Goal: Information Seeking & Learning: Learn about a topic

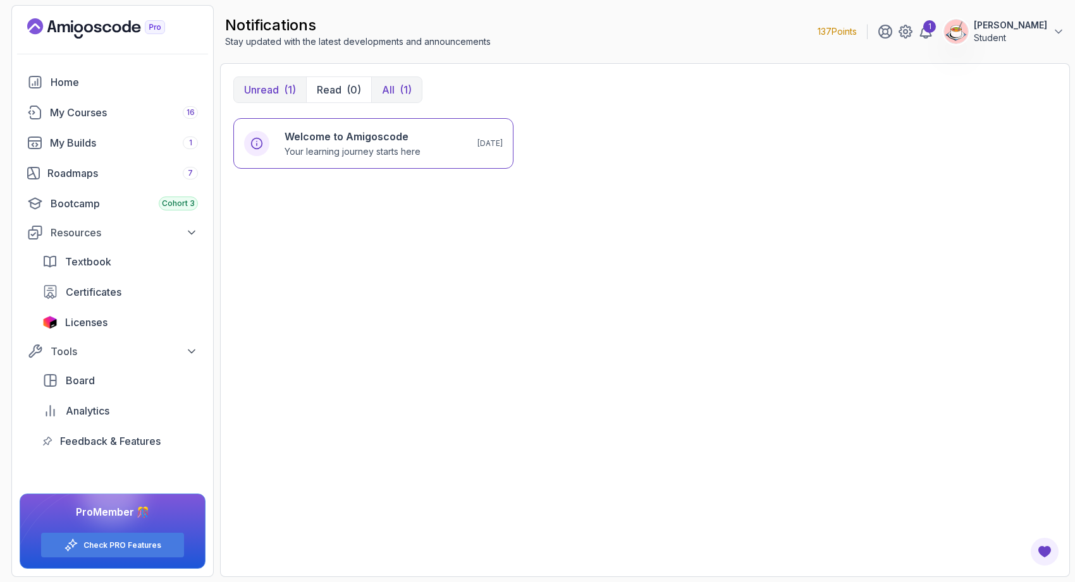
click at [408, 88] on div "(1)" at bounding box center [405, 89] width 12 height 15
click at [278, 99] on button "Unread (1)" at bounding box center [270, 89] width 72 height 25
click at [293, 158] on div "Welcome to Amigoscode Your learning journey starts here [DATE]" at bounding box center [373, 143] width 280 height 51
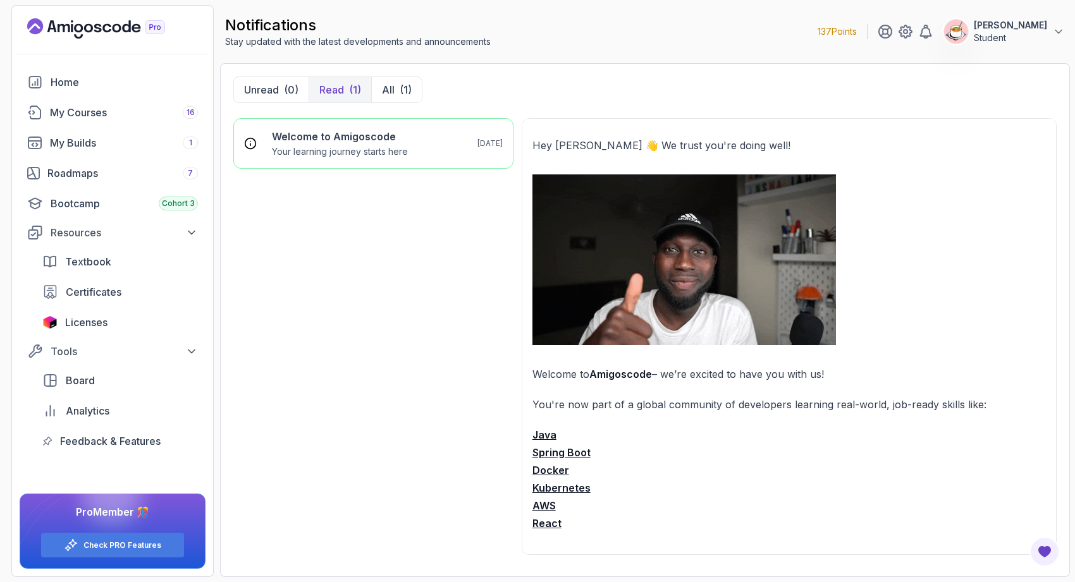
click at [53, 22] on icon "Landing page" at bounding box center [51, 26] width 9 height 12
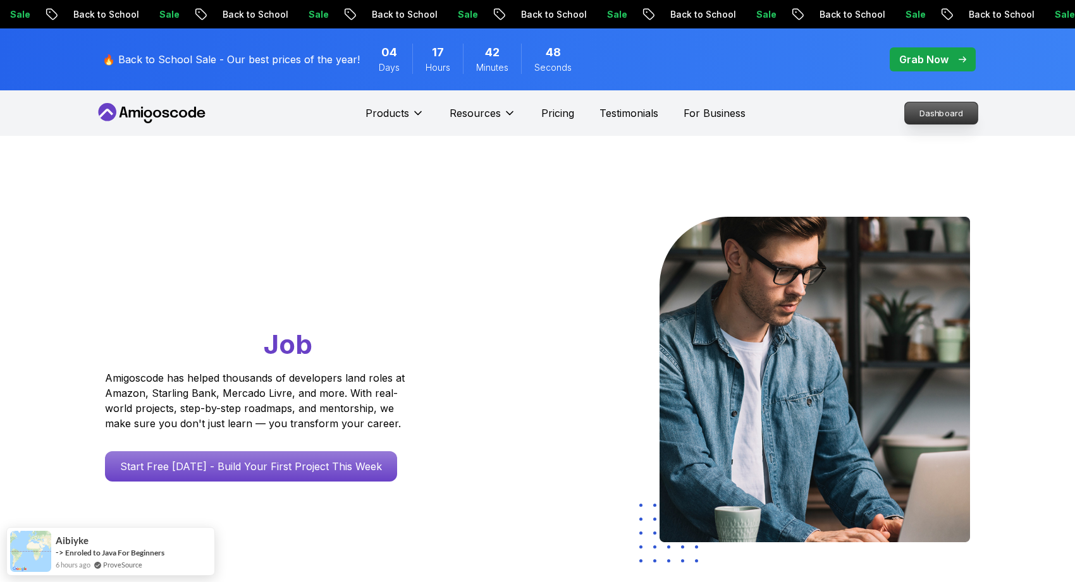
click at [946, 122] on p "Dashboard" at bounding box center [941, 112] width 73 height 21
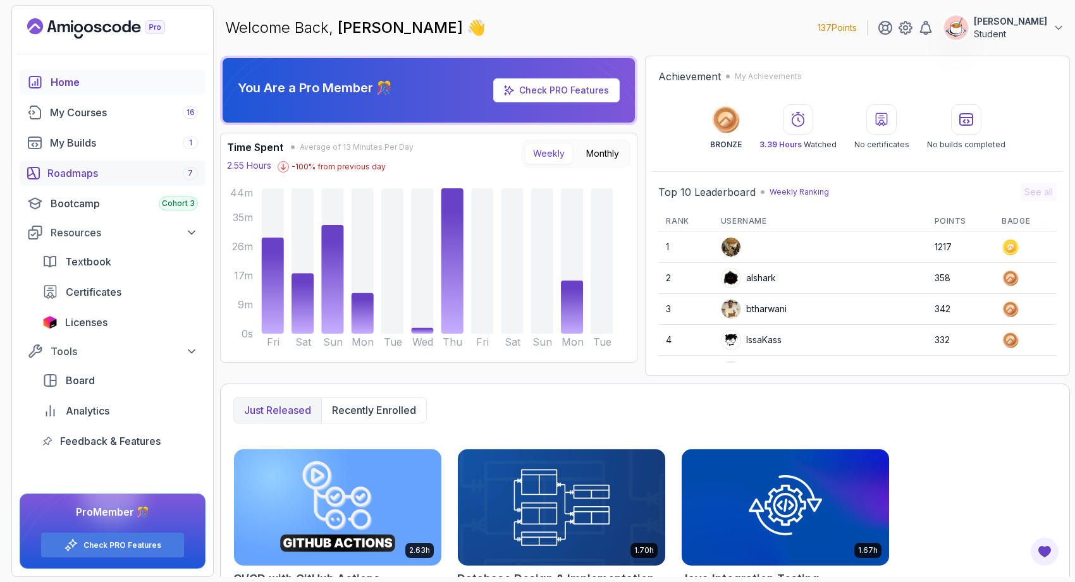
click at [183, 169] on div "Roadmaps 7" at bounding box center [122, 173] width 150 height 15
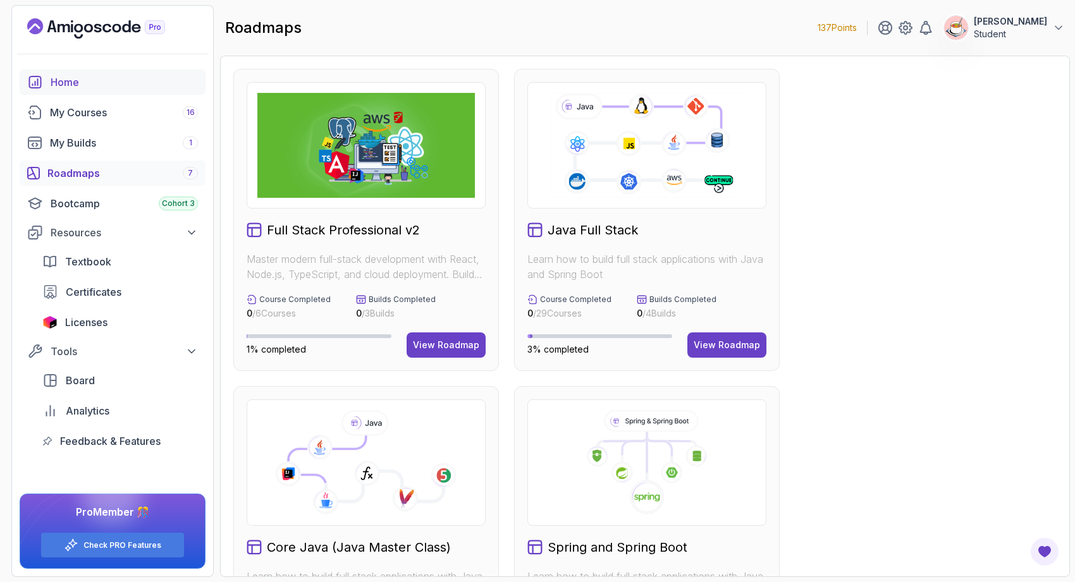
click at [135, 80] on div "Home" at bounding box center [124, 82] width 147 height 15
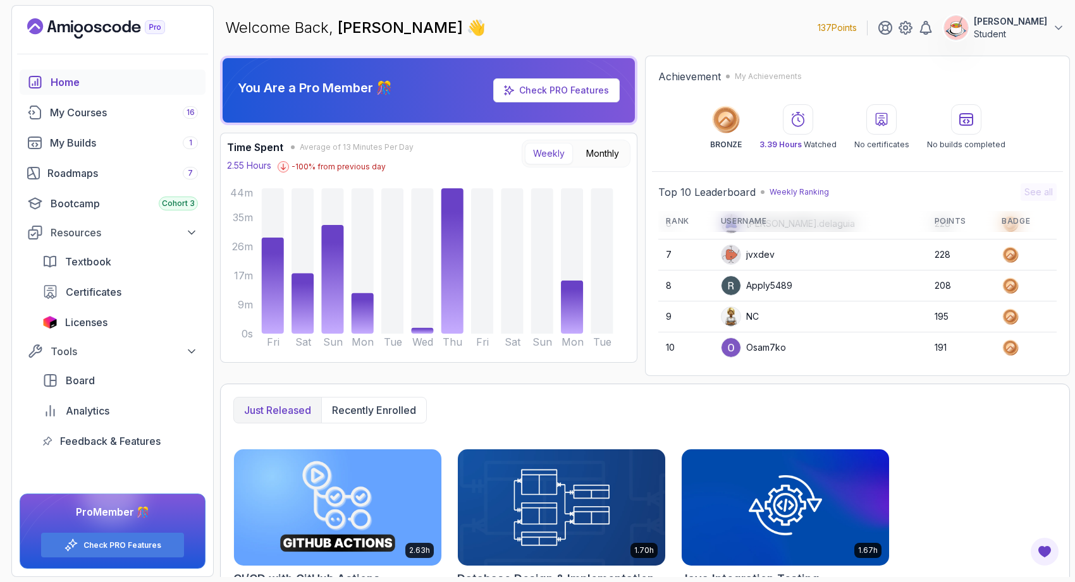
click at [752, 328] on td "NC" at bounding box center [820, 317] width 214 height 30
click at [180, 137] on div "My Builds 1" at bounding box center [124, 142] width 148 height 15
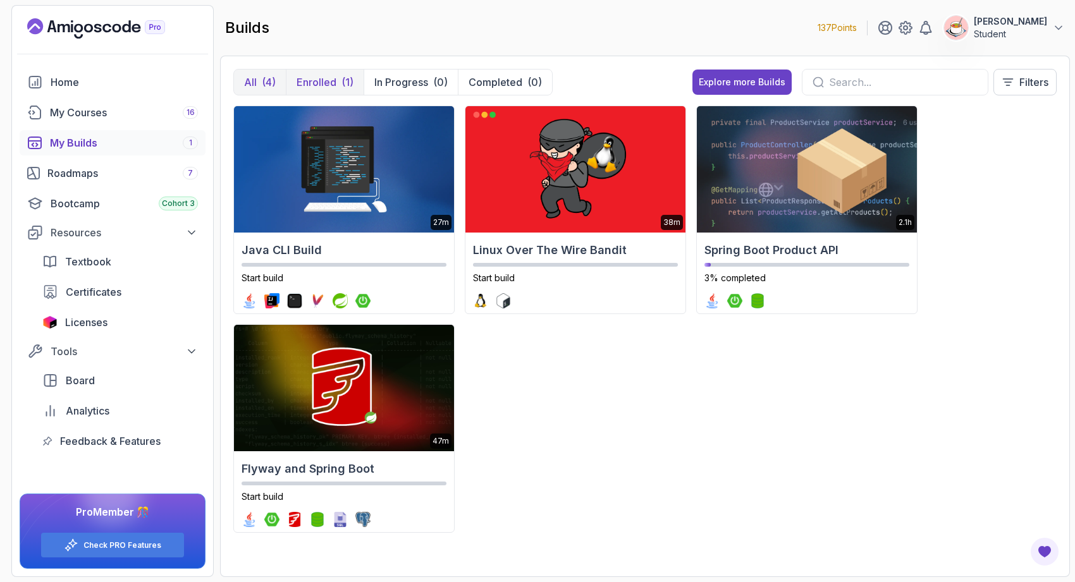
click at [339, 83] on button "Enrolled (1)" at bounding box center [325, 82] width 78 height 25
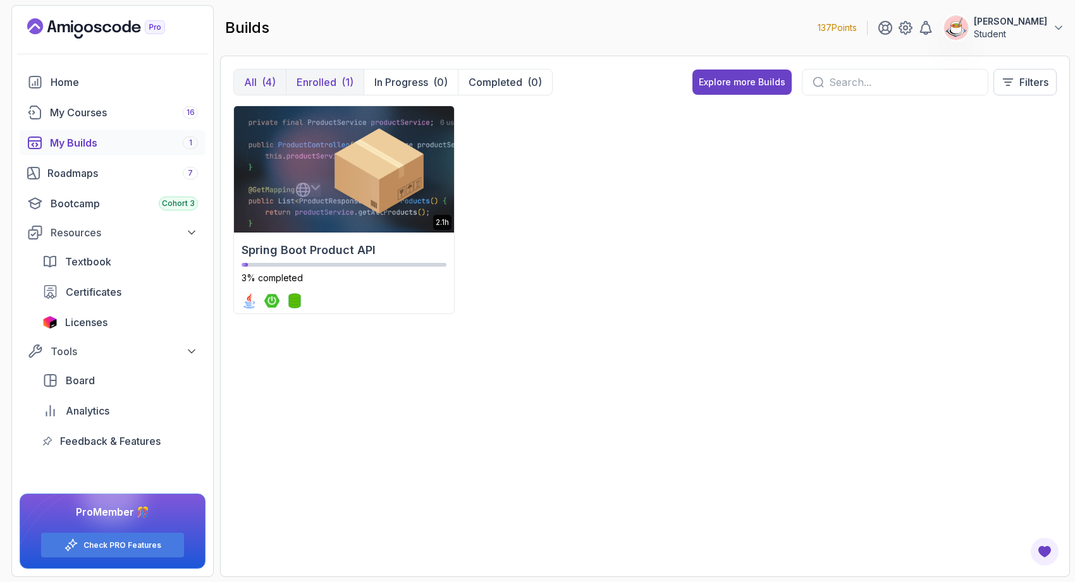
click at [265, 83] on div "(4)" at bounding box center [269, 82] width 14 height 15
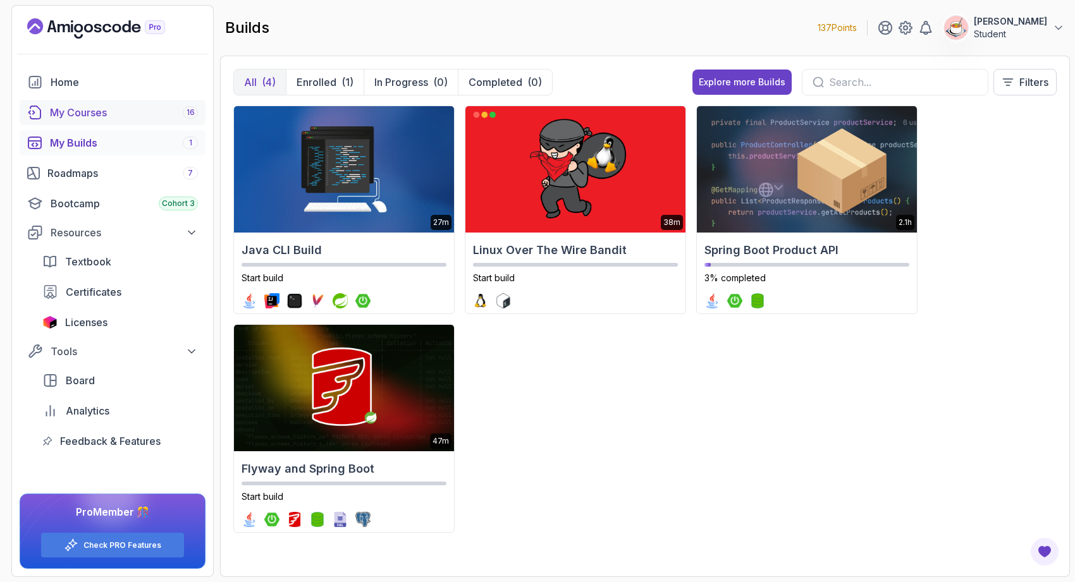
click at [94, 104] on link "My Courses 16" at bounding box center [113, 112] width 186 height 25
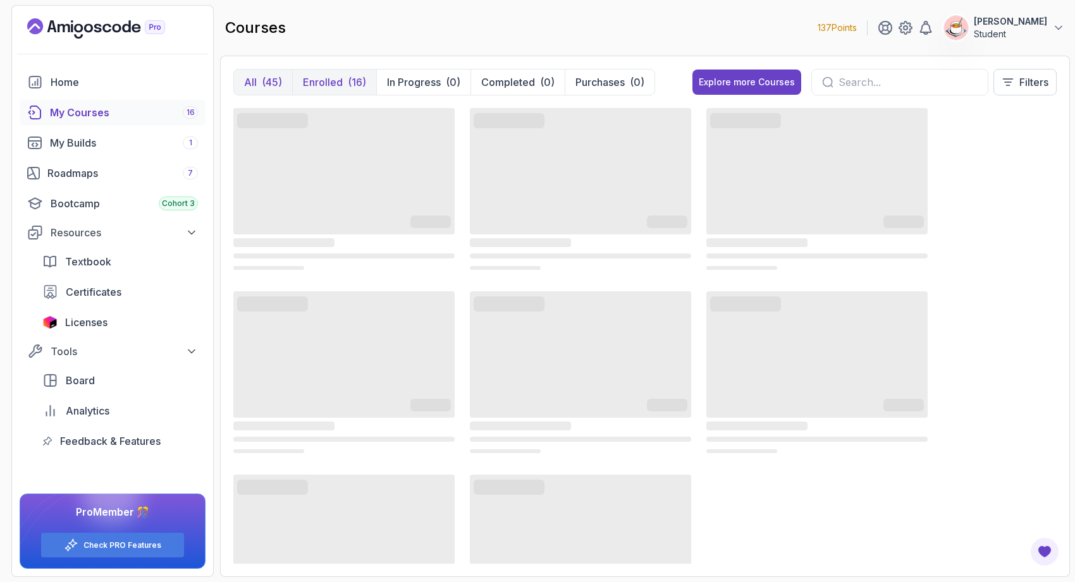
click at [326, 82] on p "Enrolled" at bounding box center [323, 82] width 40 height 15
click at [277, 82] on div "(45)" at bounding box center [272, 82] width 20 height 15
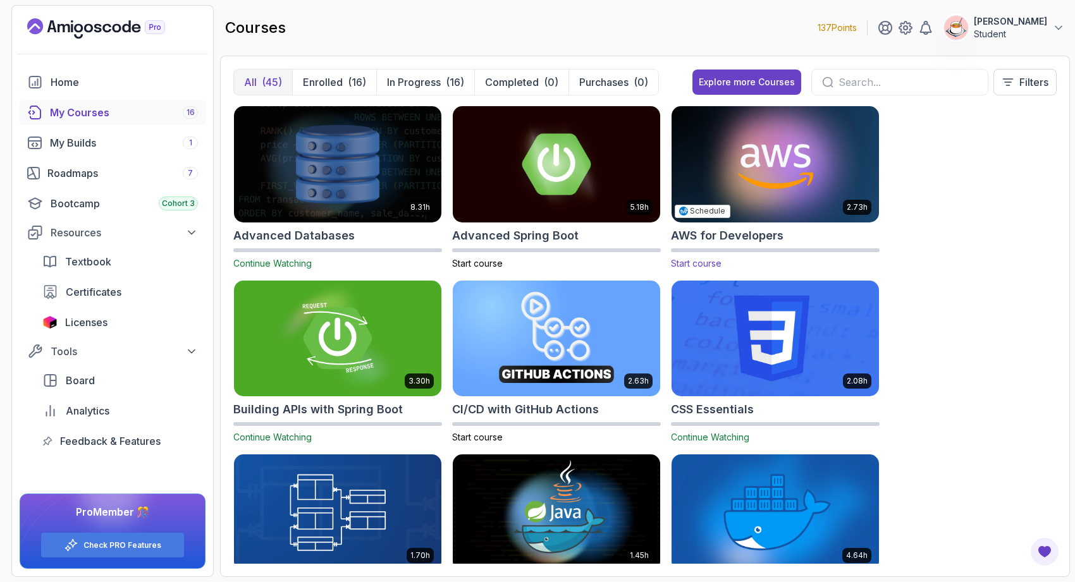
click at [753, 169] on img at bounding box center [774, 164] width 217 height 122
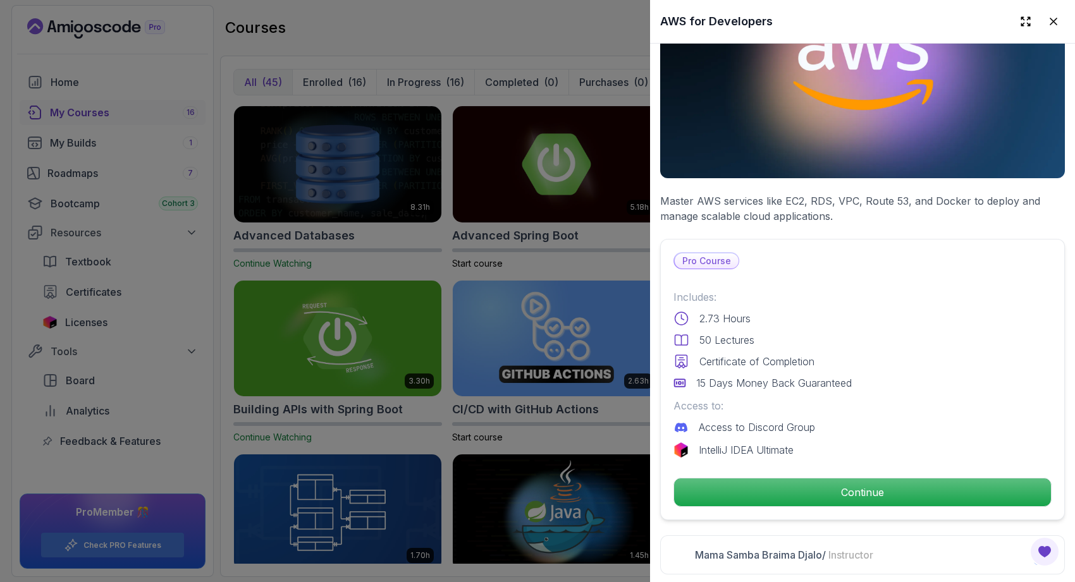
scroll to position [274, 0]
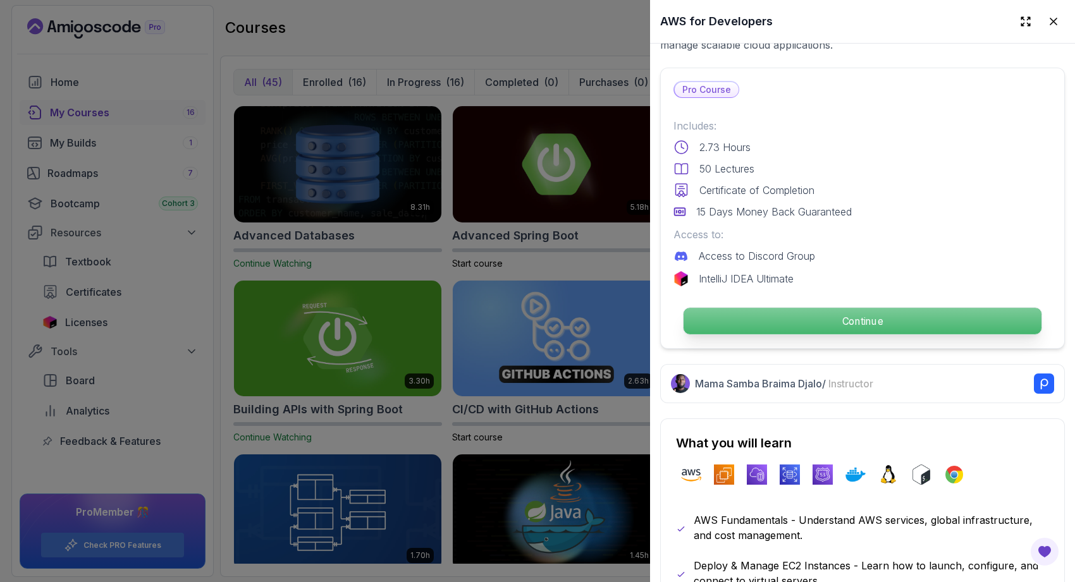
click at [812, 315] on p "Continue" at bounding box center [862, 321] width 358 height 27
